Goal: Information Seeking & Learning: Learn about a topic

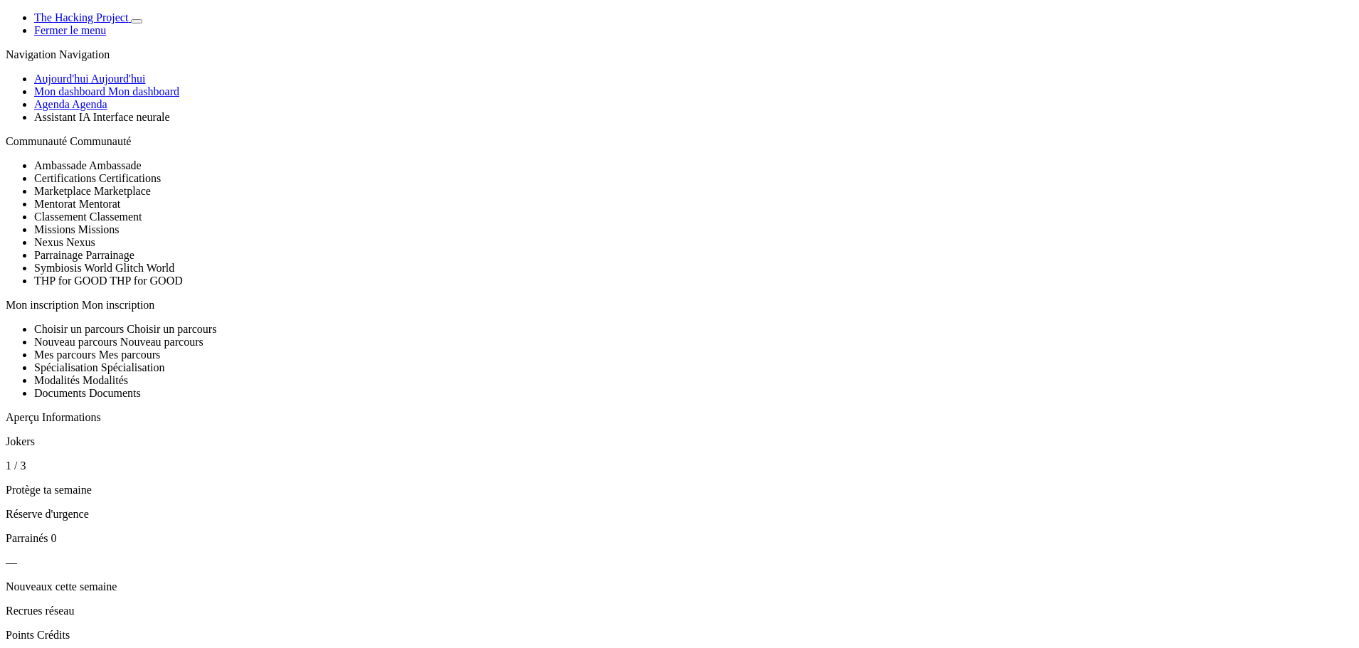
scroll to position [71, 0]
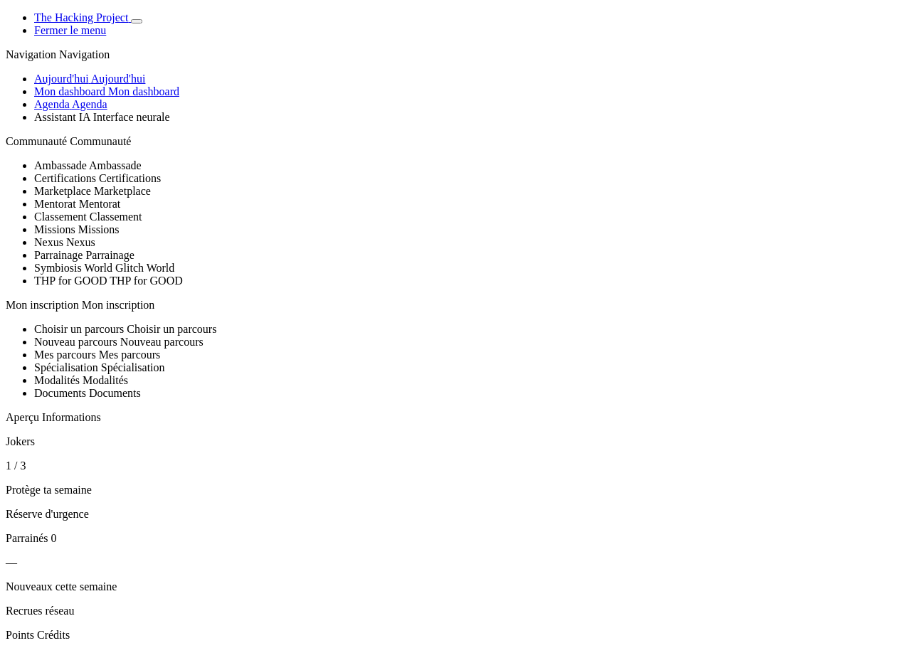
drag, startPoint x: 355, startPoint y: 286, endPoint x: 306, endPoint y: 268, distance: 52.2
copy div "List Heading List Caption"
click at [89, 110] on span "Agenda" at bounding box center [90, 104] width 36 height 12
click at [100, 85] on span "Aujourd'hui" at bounding box center [118, 79] width 55 height 12
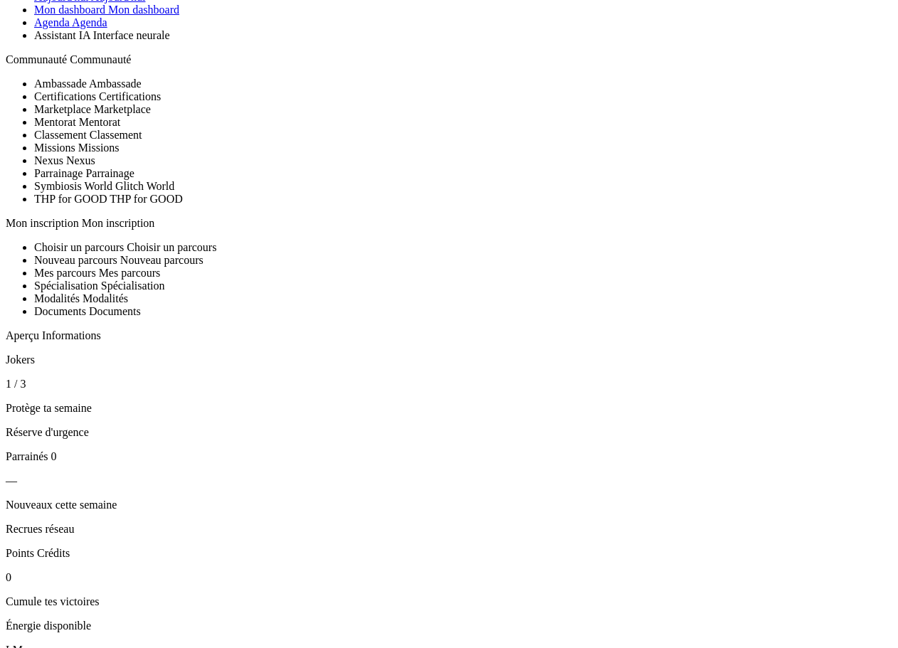
scroll to position [71, 0]
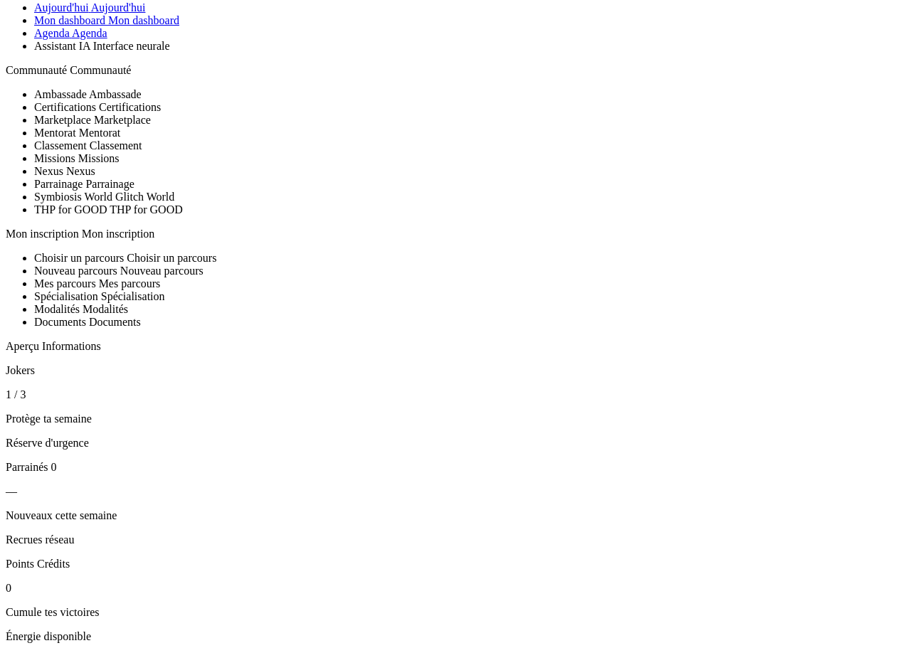
click at [107, 39] on link "Agenda Agenda" at bounding box center [70, 33] width 73 height 12
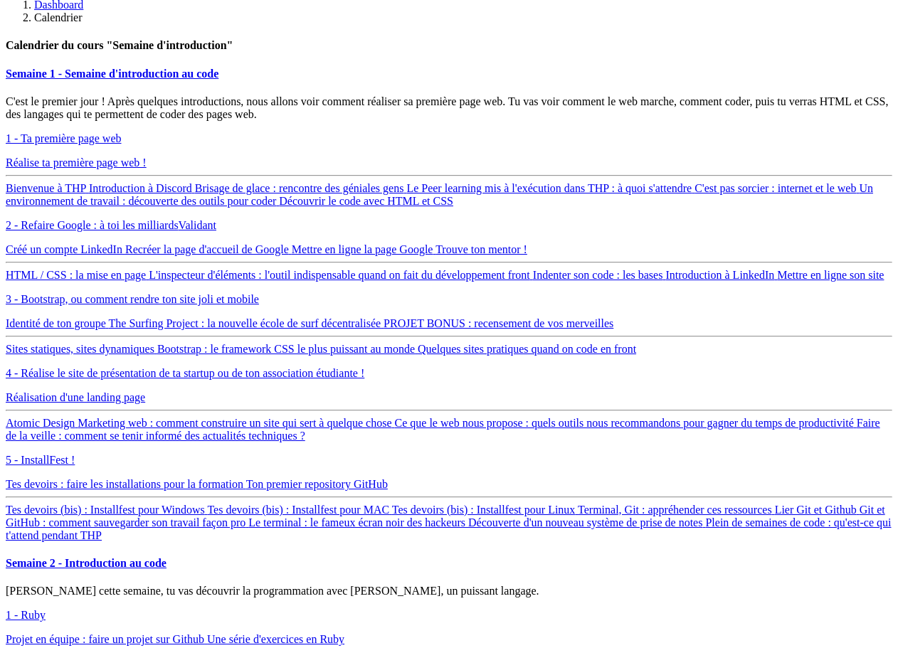
scroll to position [854, 0]
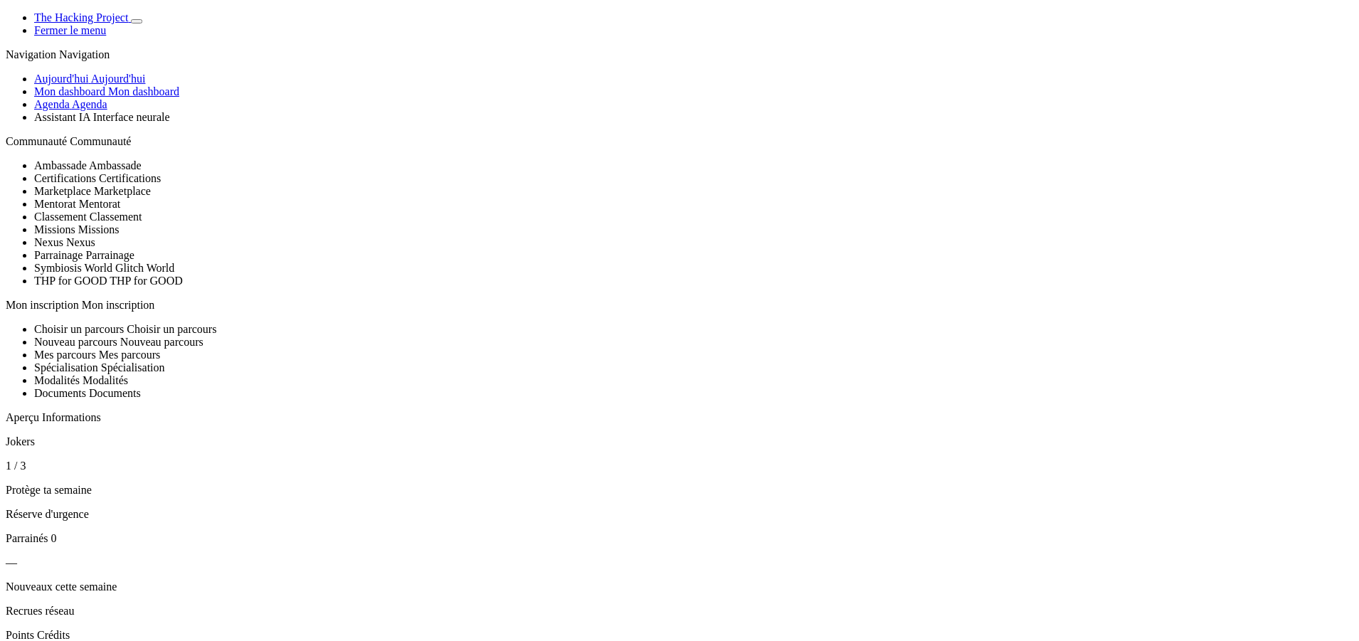
click at [108, 98] on span "Mon dashboard" at bounding box center [143, 91] width 71 height 12
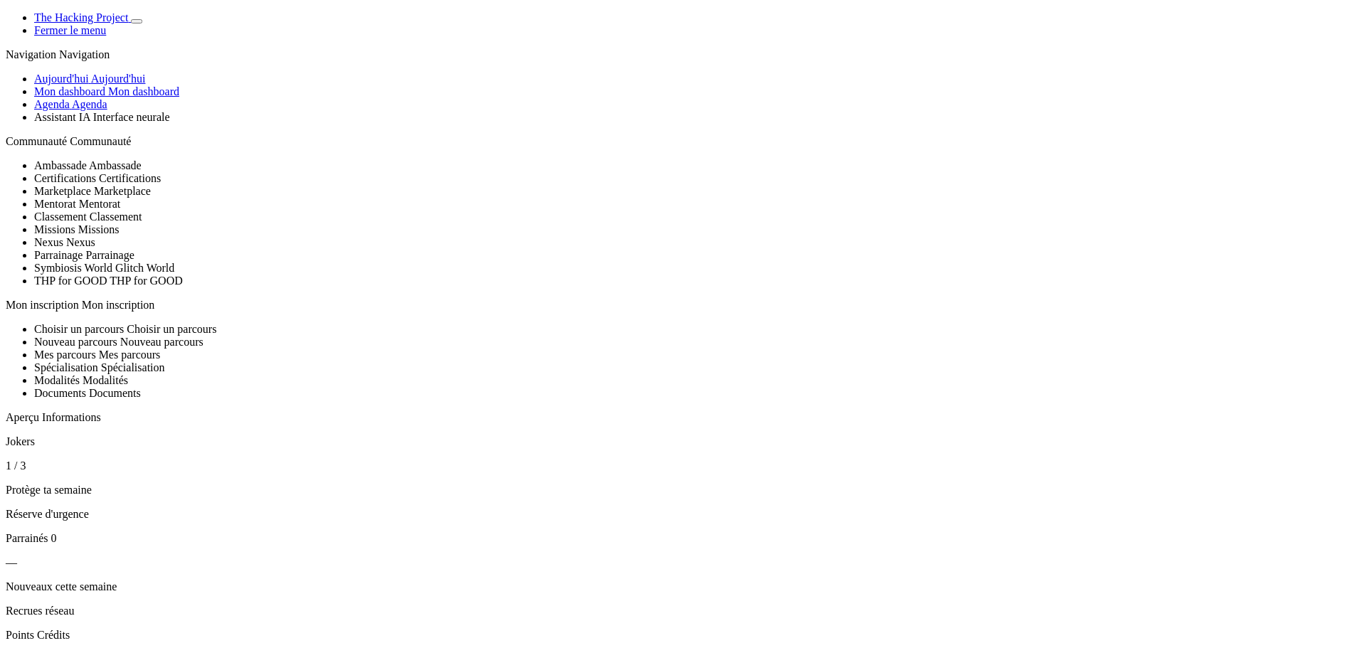
click at [91, 85] on span "Aujourd'hui" at bounding box center [118, 79] width 55 height 12
click at [75, 110] on link "Agenda Agenda" at bounding box center [70, 104] width 73 height 12
click at [78, 110] on link "Agenda Agenda" at bounding box center [70, 104] width 73 height 12
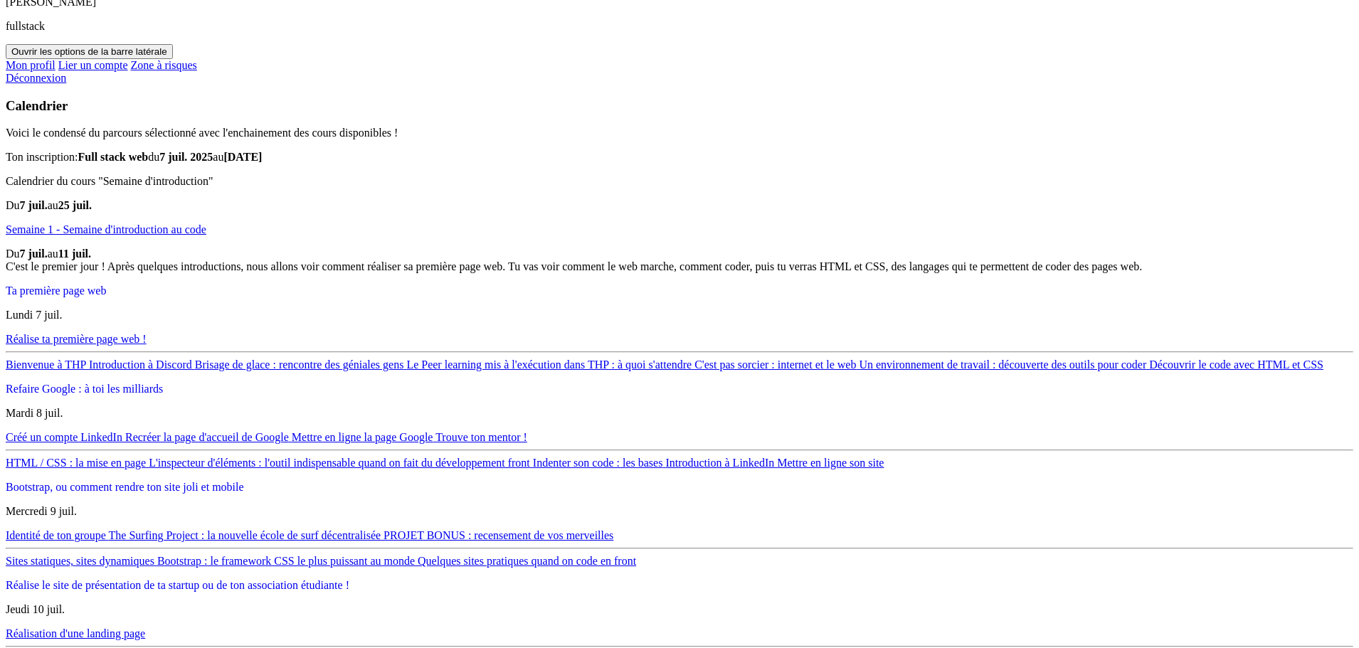
scroll to position [925, 0]
